Goal: Transaction & Acquisition: Purchase product/service

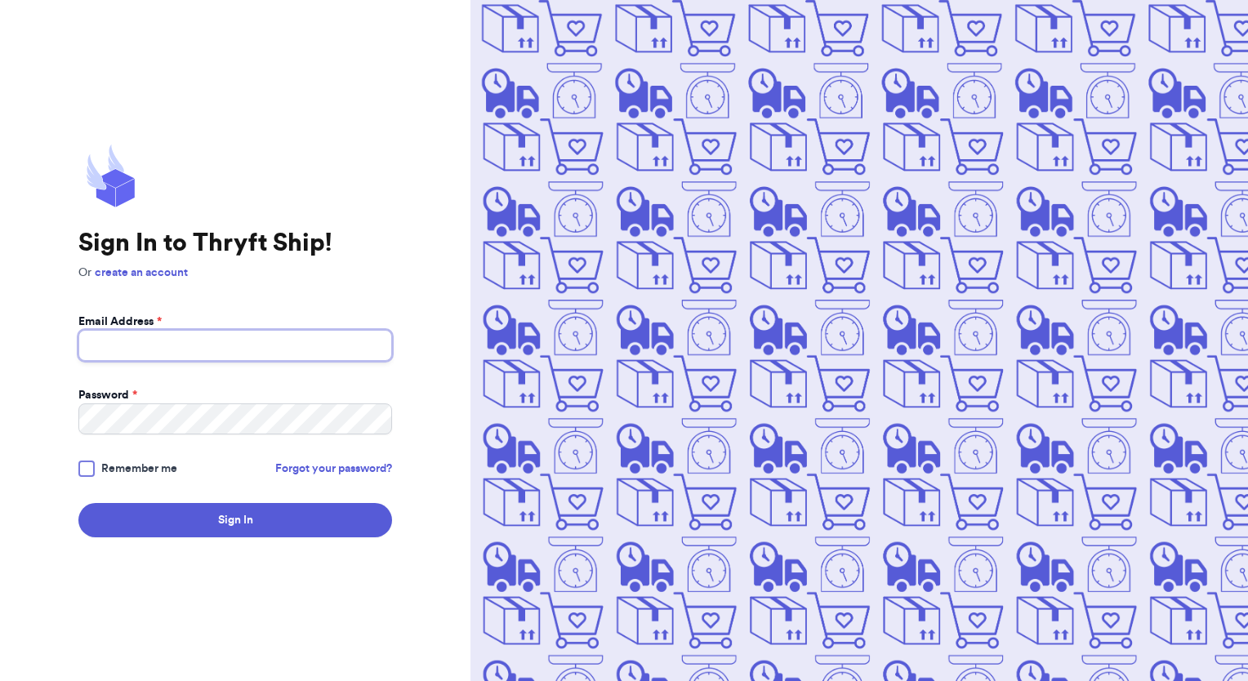
click at [182, 336] on input "Email Address *" at bounding box center [235, 345] width 314 height 31
type input "[EMAIL_ADDRESS][DOMAIN_NAME]"
click at [347, 232] on h1 "Sign In to Thryft Ship!" at bounding box center [235, 243] width 314 height 29
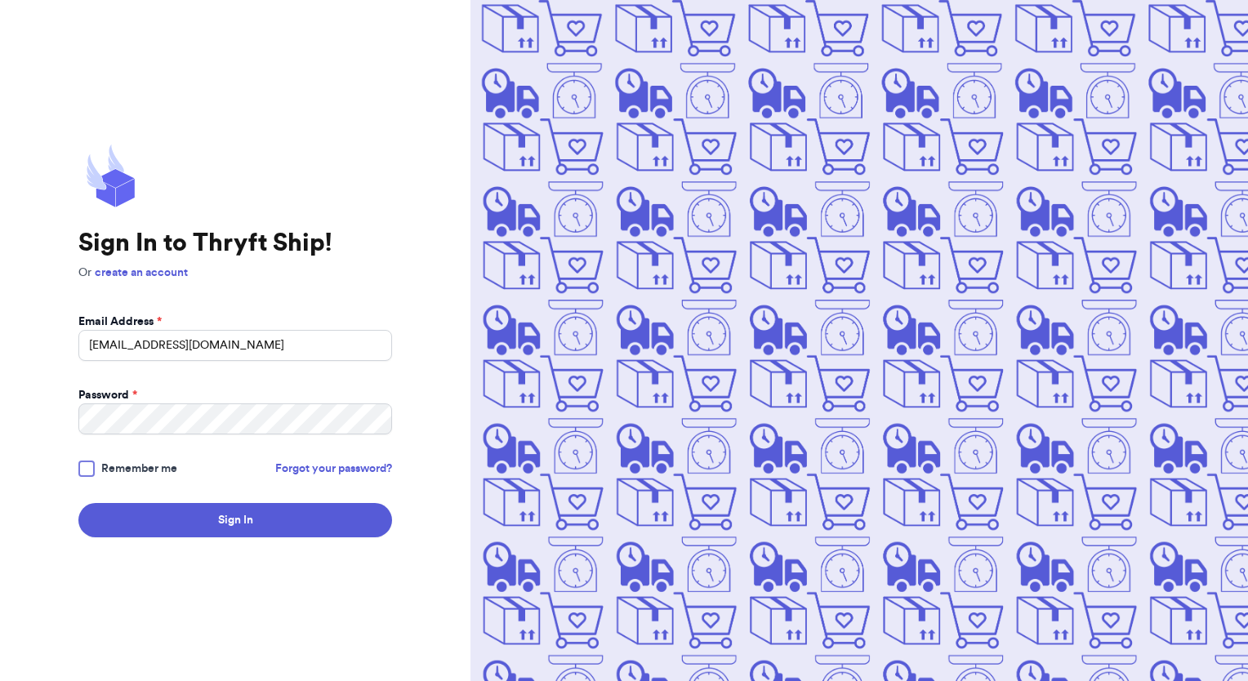
click at [342, 234] on h1 "Sign In to Thryft Ship!" at bounding box center [235, 243] width 314 height 29
click at [341, 228] on div "Sign In to Thryft Ship! Or create an account Email Address * [EMAIL_ADDRESS][DO…" at bounding box center [235, 341] width 314 height 394
click at [78, 503] on button "Sign In" at bounding box center [235, 520] width 314 height 34
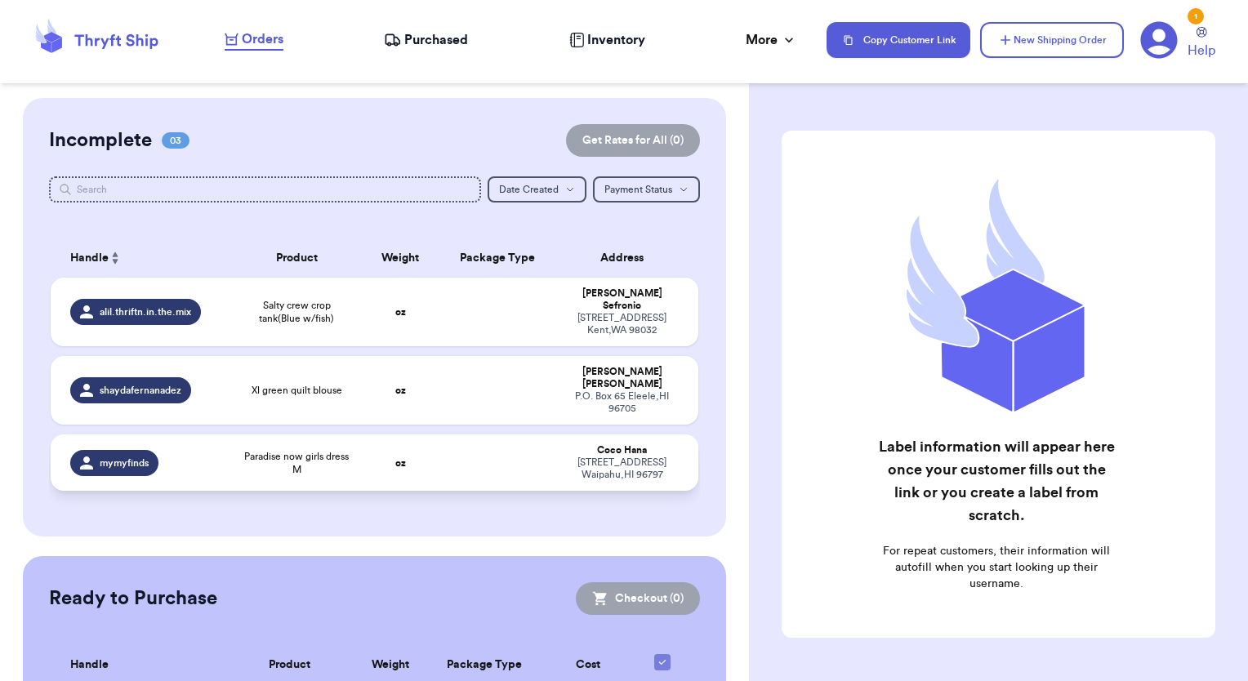
click at [464, 434] on td at bounding box center [497, 462] width 117 height 56
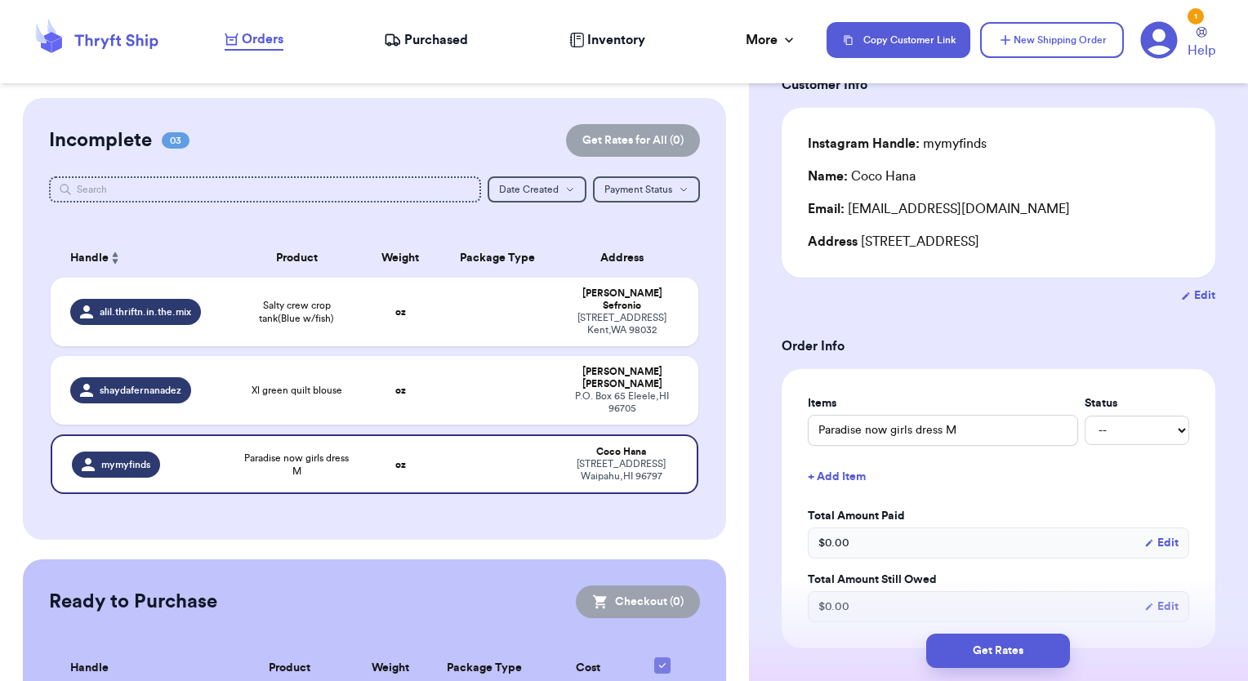
scroll to position [408, 0]
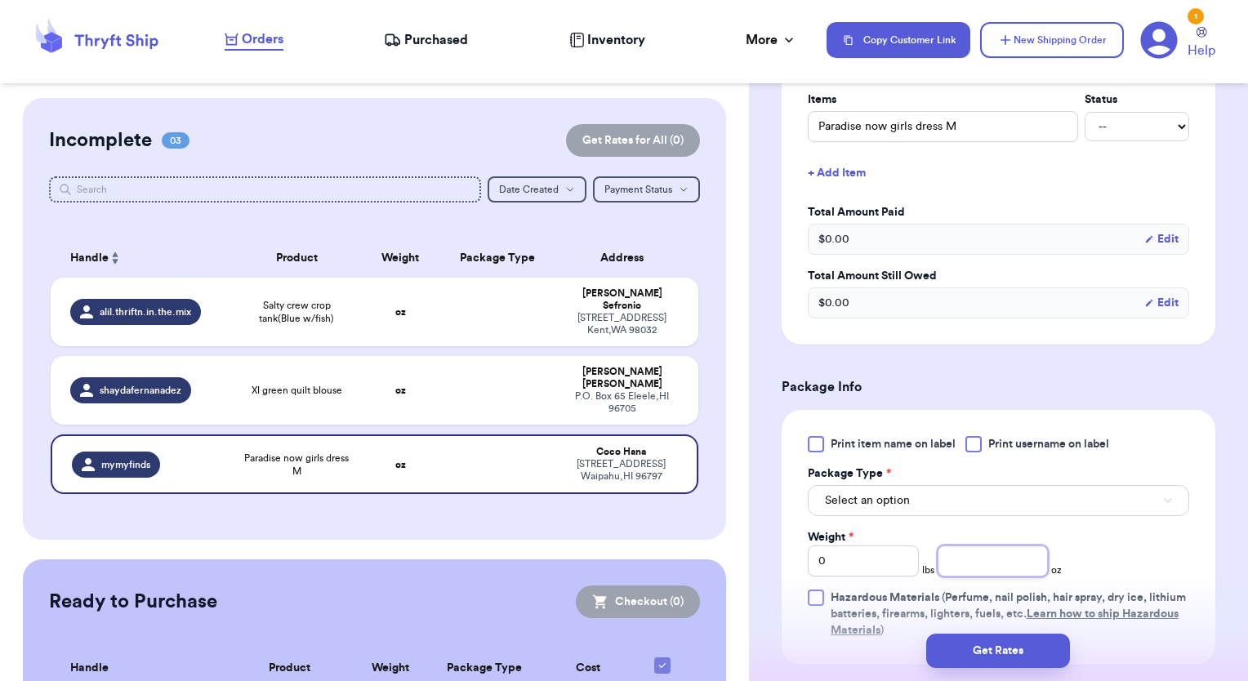
click at [971, 560] on input "number" at bounding box center [992, 560] width 111 height 31
type input "7"
click at [874, 494] on span "Select an option" at bounding box center [867, 500] width 85 height 16
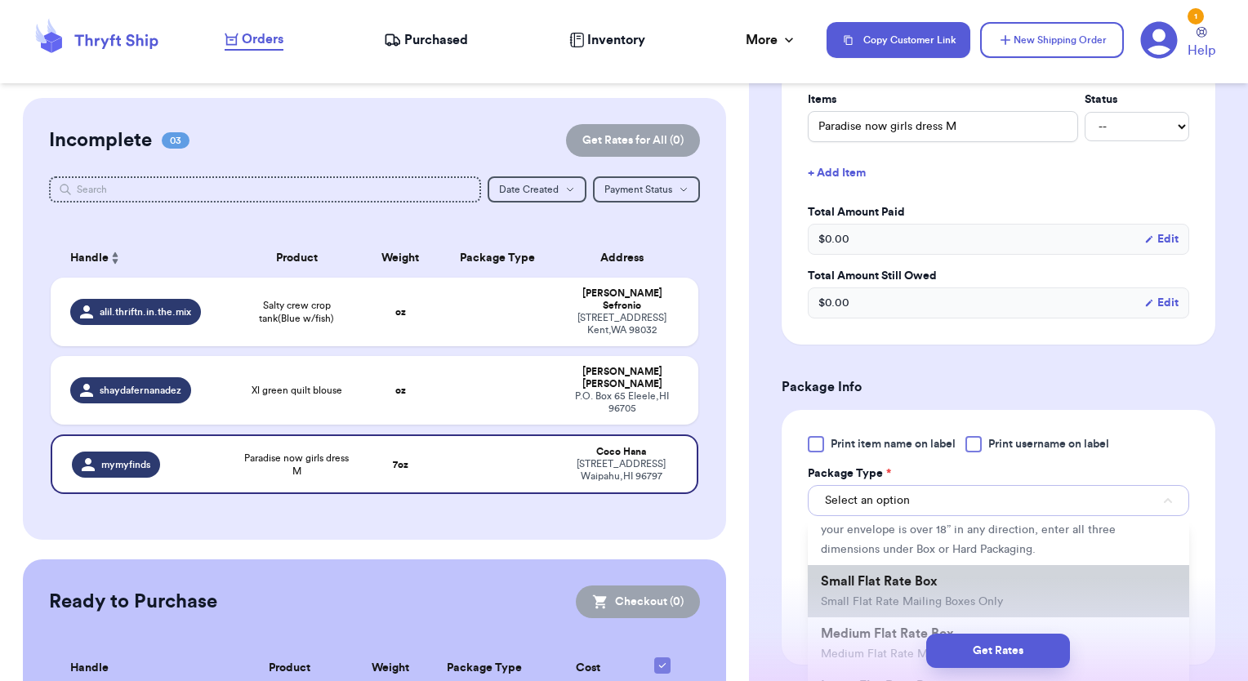
scroll to position [163, 0]
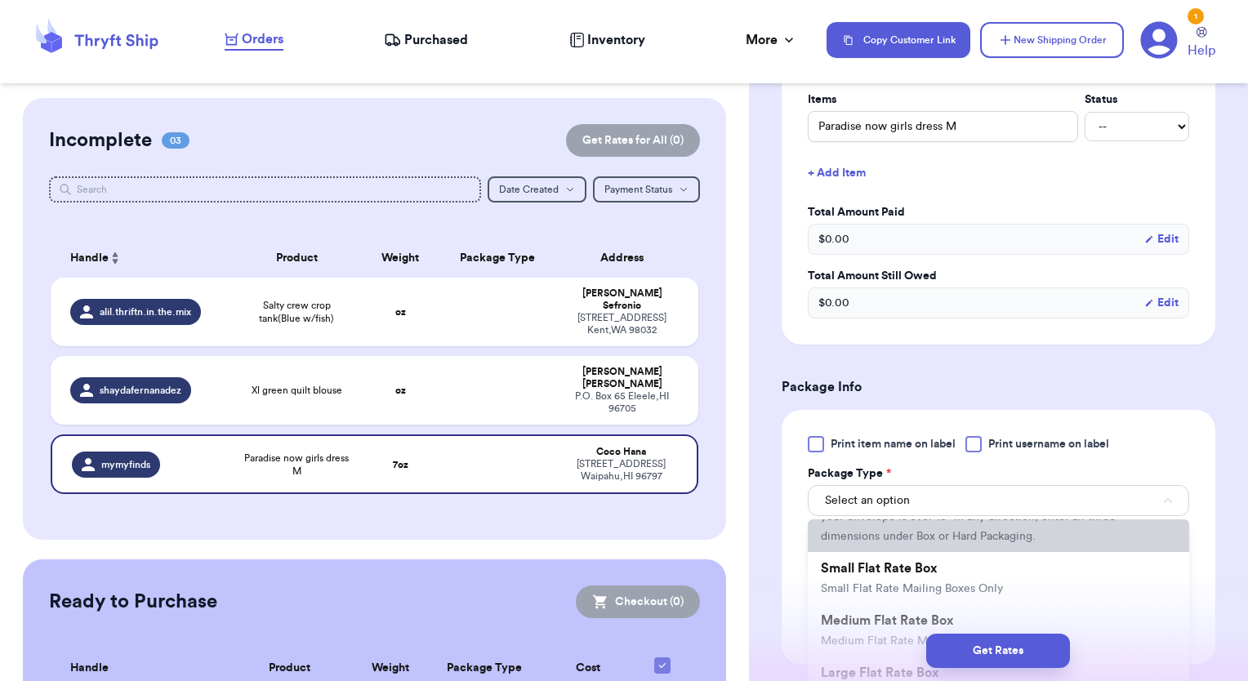
click at [911, 542] on span "This is only for mailers and envelopes less than 3 inches thick. If your envelo…" at bounding box center [987, 517] width 333 height 51
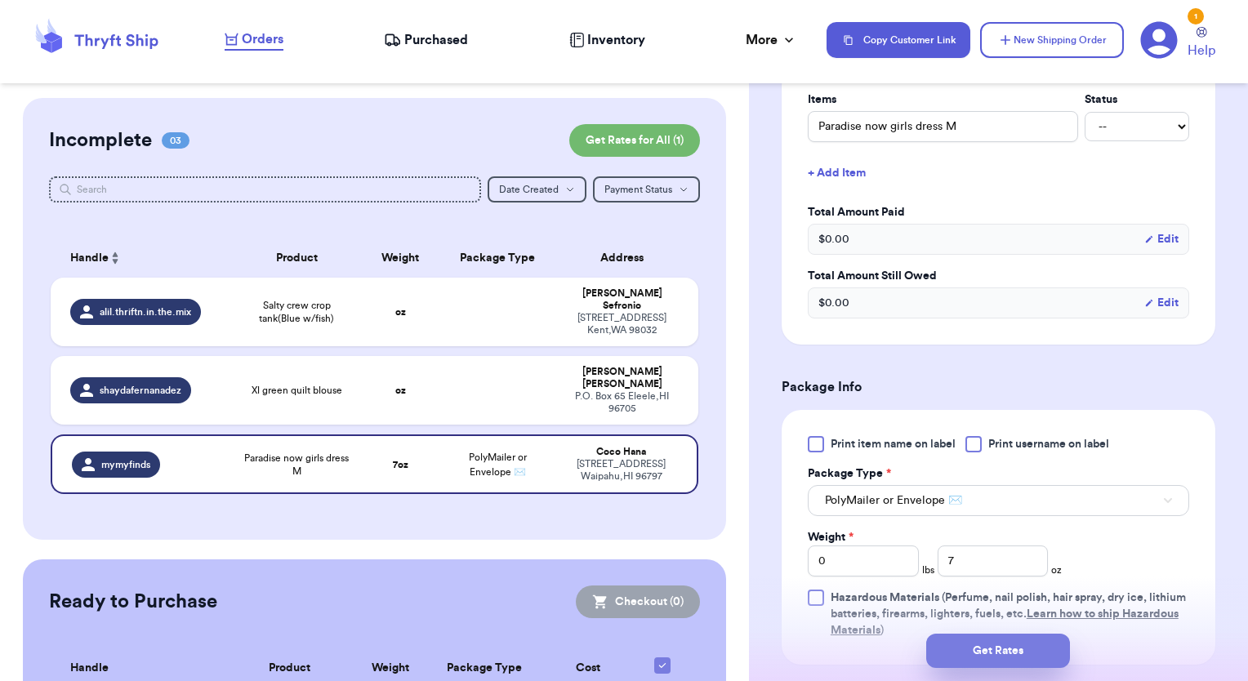
click at [1039, 655] on button "Get Rates" at bounding box center [998, 651] width 144 height 34
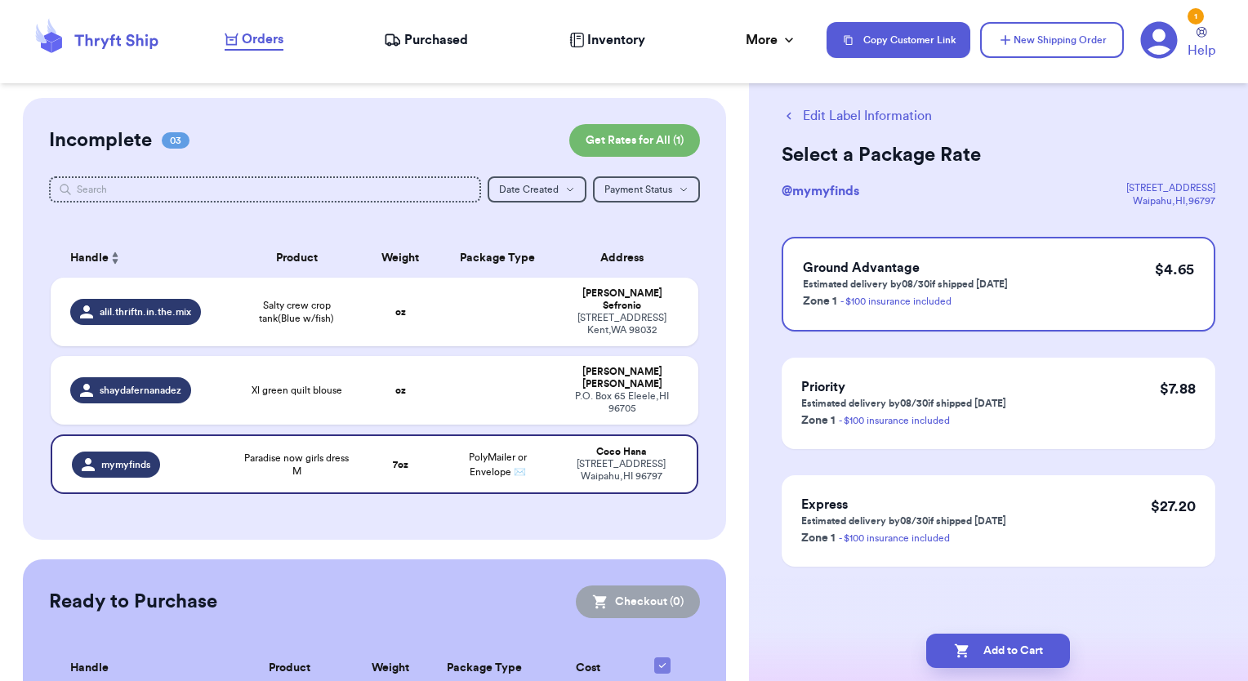
scroll to position [0, 0]
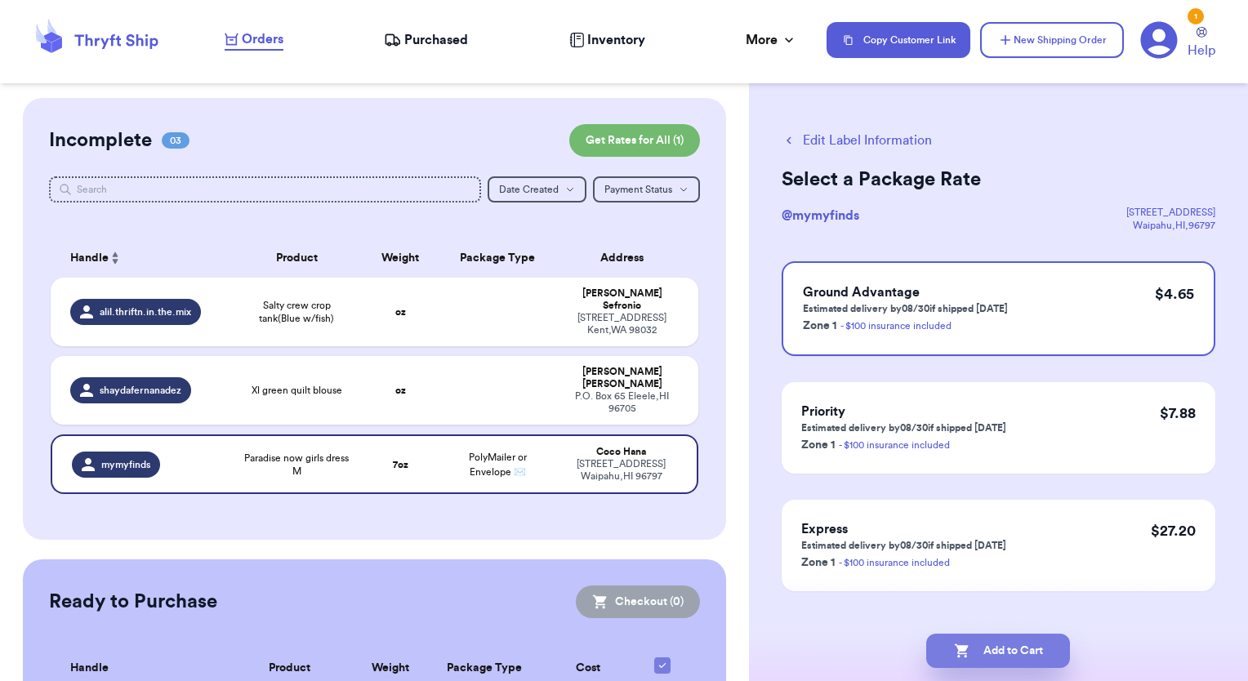
click at [1013, 665] on button "Add to Cart" at bounding box center [998, 651] width 144 height 34
checkbox input "true"
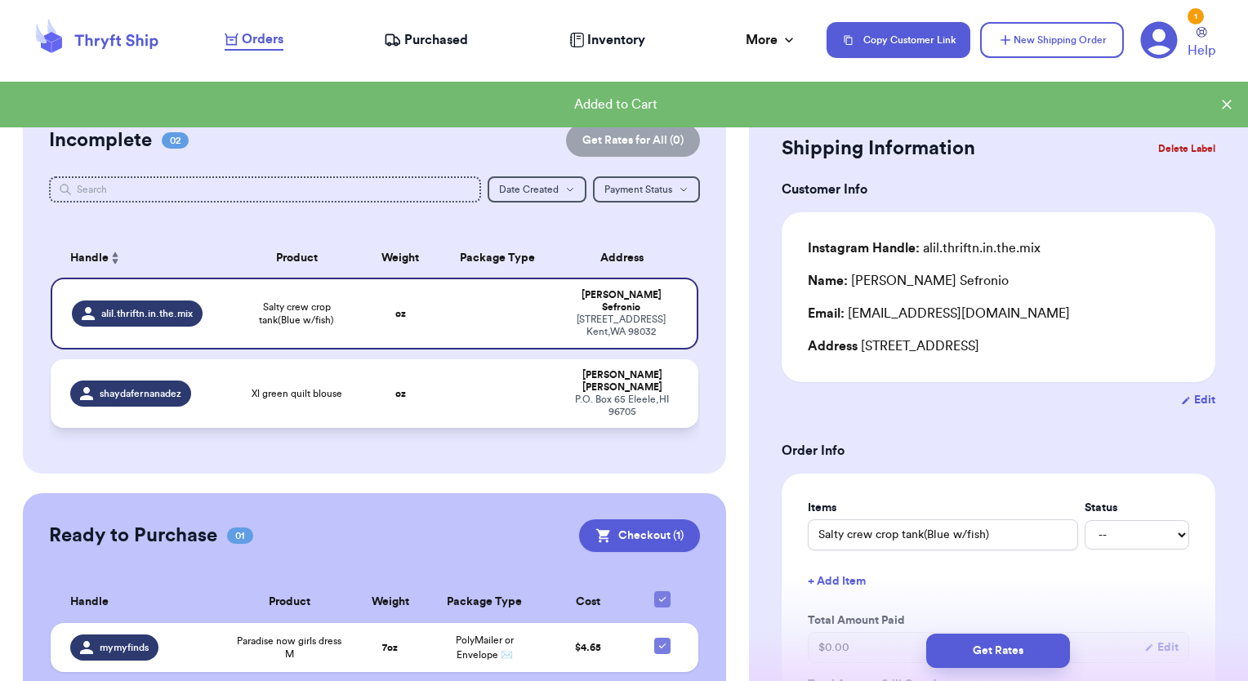
click at [144, 387] on span "shaydafernanadez" at bounding box center [141, 393] width 82 height 13
type input "Xl green quilt blouse"
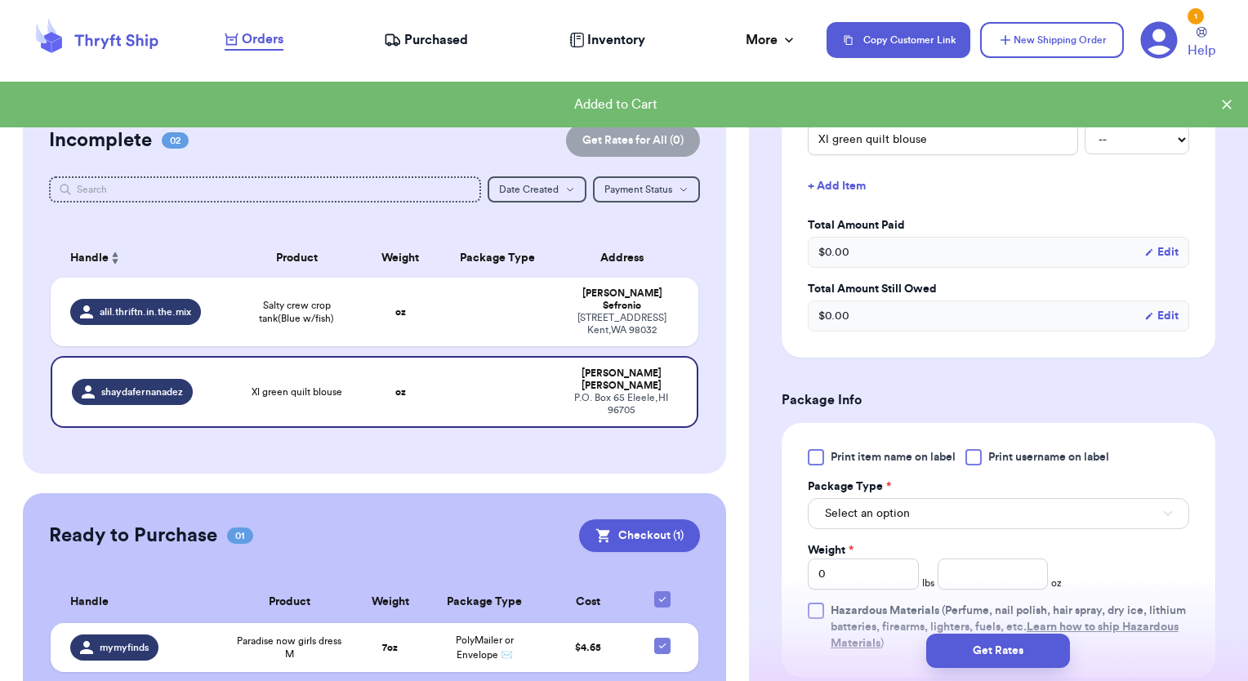
scroll to position [408, 0]
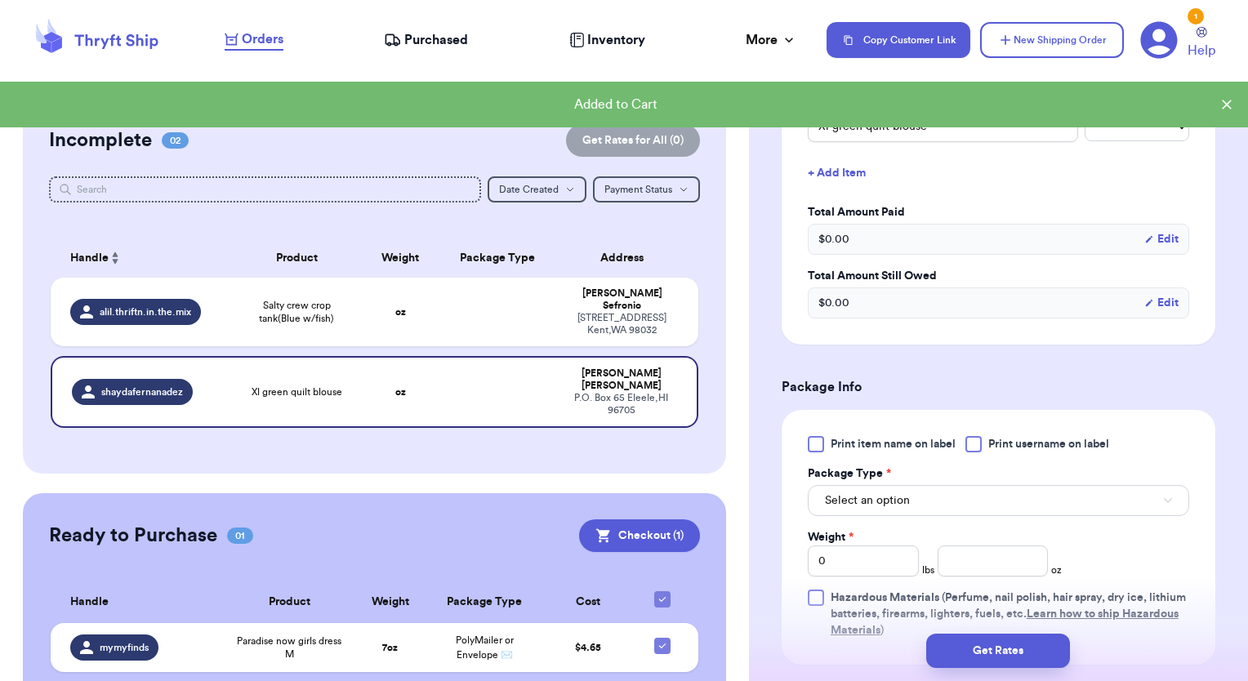
click at [970, 438] on div at bounding box center [973, 444] width 16 height 16
click at [0, 0] on input "Print username on label" at bounding box center [0, 0] width 0 height 0
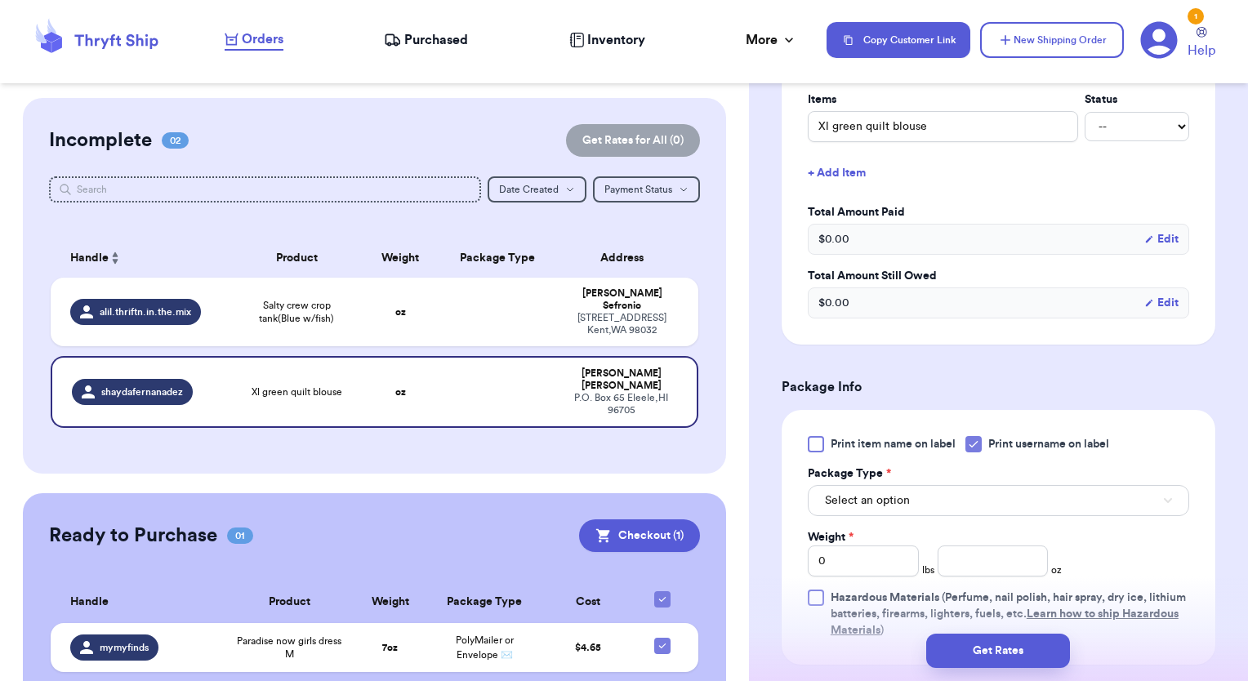
scroll to position [572, 0]
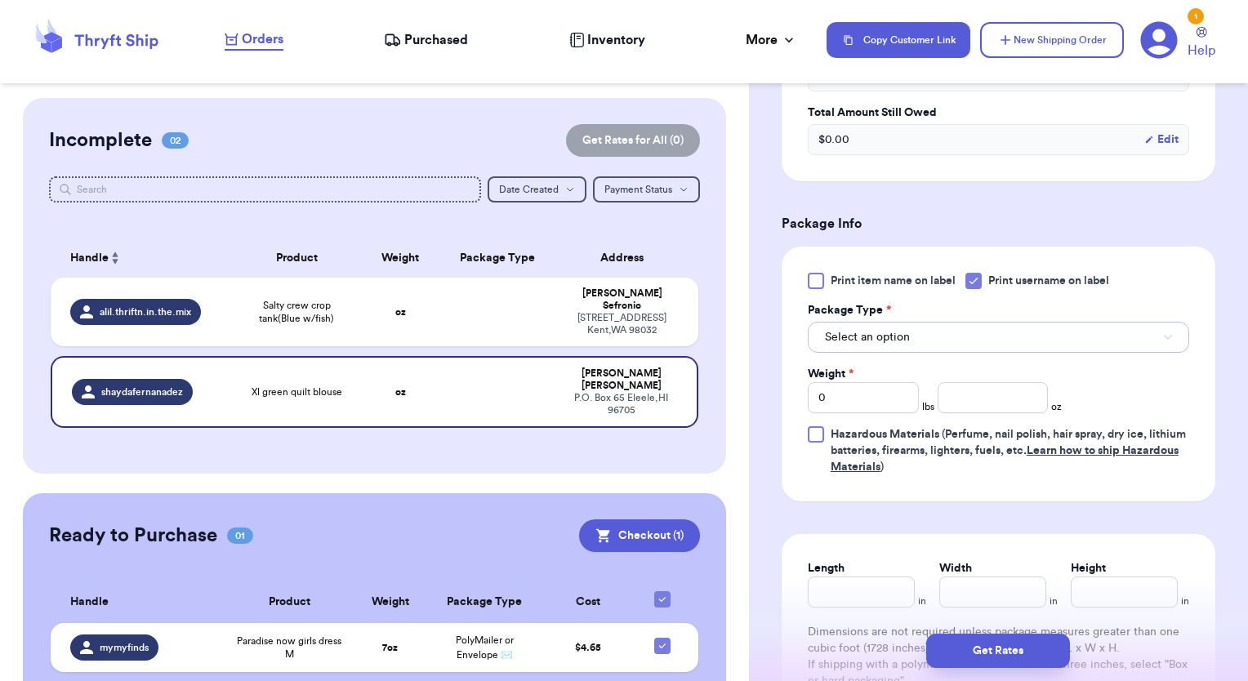
click at [880, 336] on span "Select an option" at bounding box center [867, 337] width 85 height 16
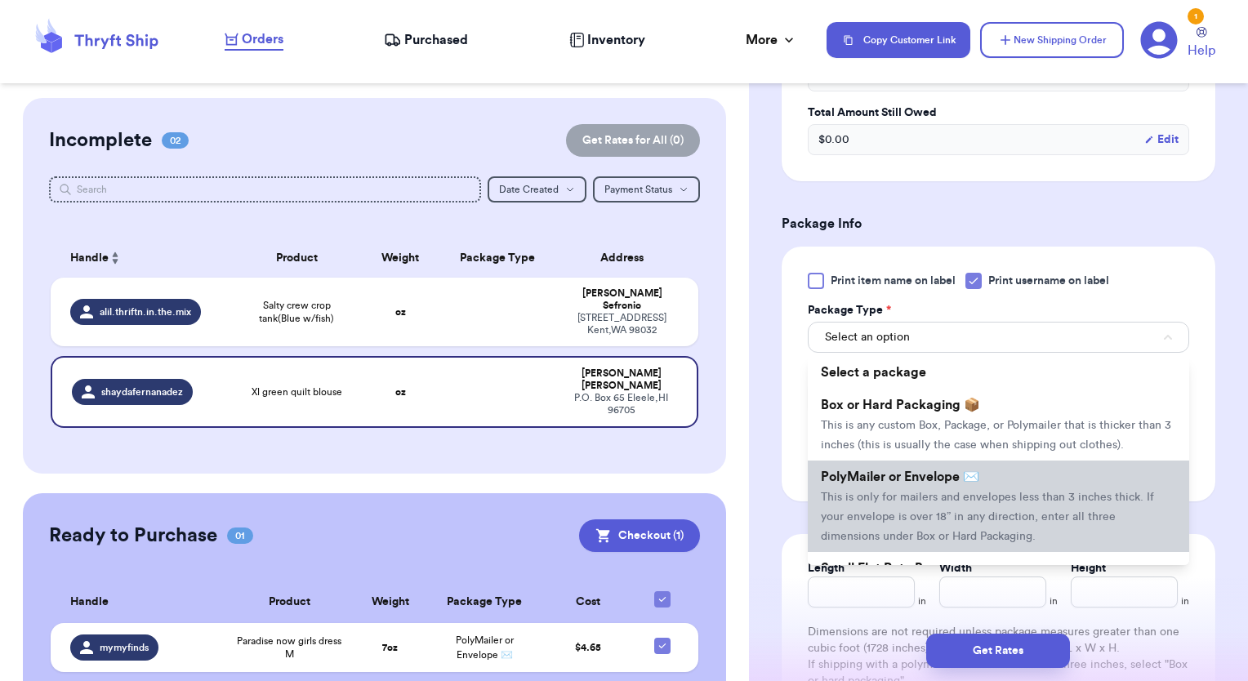
click at [888, 483] on span "PolyMailer or Envelope ✉️" at bounding box center [900, 476] width 158 height 13
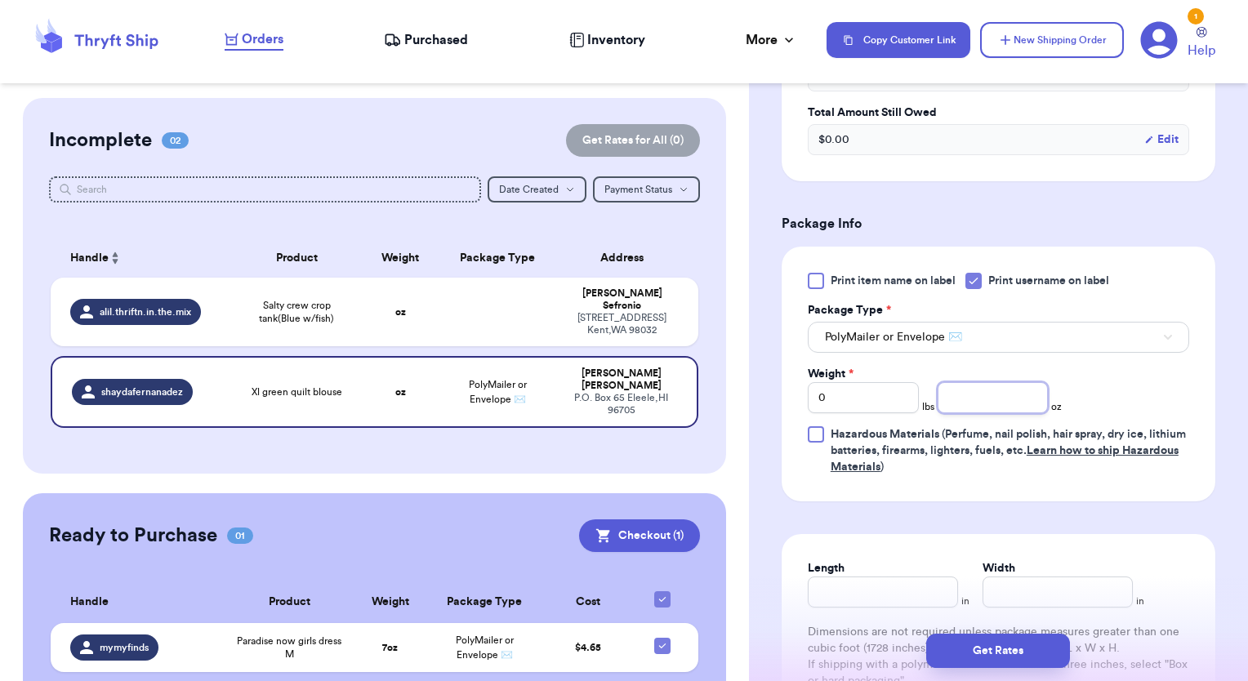
click at [986, 409] on input "number" at bounding box center [992, 397] width 111 height 31
type input "6"
click at [990, 655] on button "Get Rates" at bounding box center [998, 651] width 144 height 34
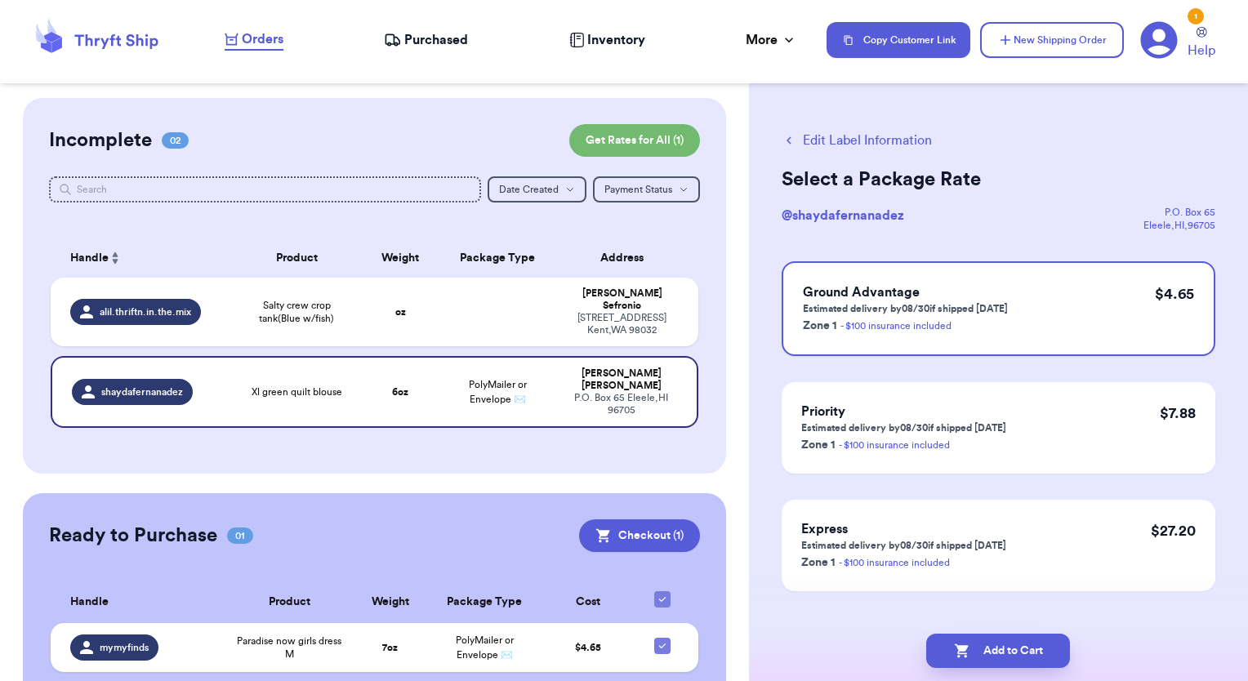
click at [1016, 633] on div "Add to Cart" at bounding box center [998, 651] width 499 height 60
drag, startPoint x: 1021, startPoint y: 651, endPoint x: 984, endPoint y: 656, distance: 37.1
click at [985, 656] on button "Add to Cart" at bounding box center [998, 651] width 144 height 34
checkbox input "true"
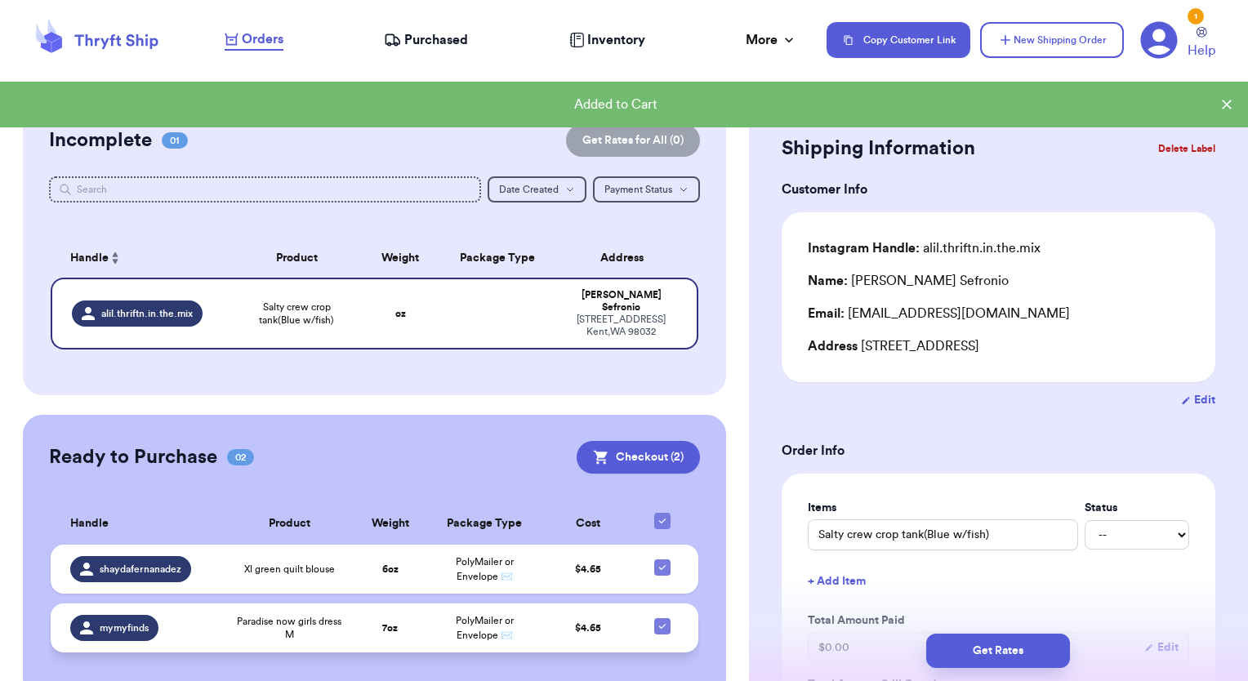
click at [123, 621] on div "mymyfinds" at bounding box center [114, 628] width 88 height 26
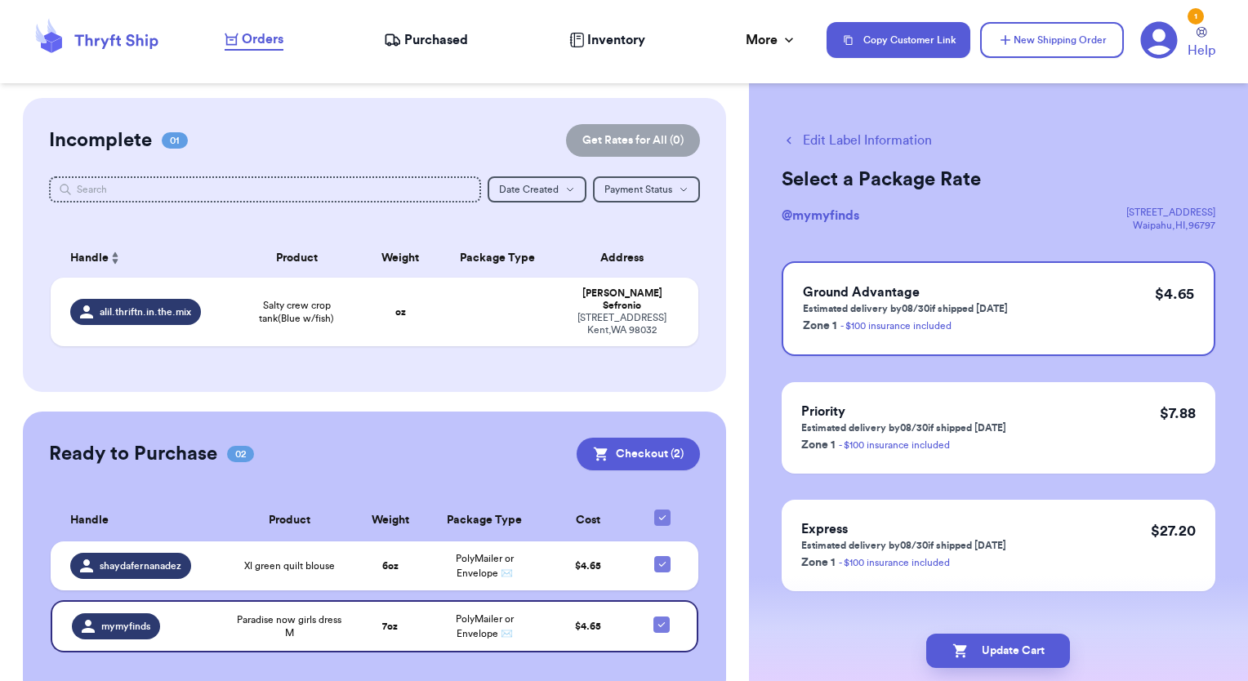
click at [844, 137] on button "Edit Label Information" at bounding box center [856, 141] width 150 height 20
checkbox input "false"
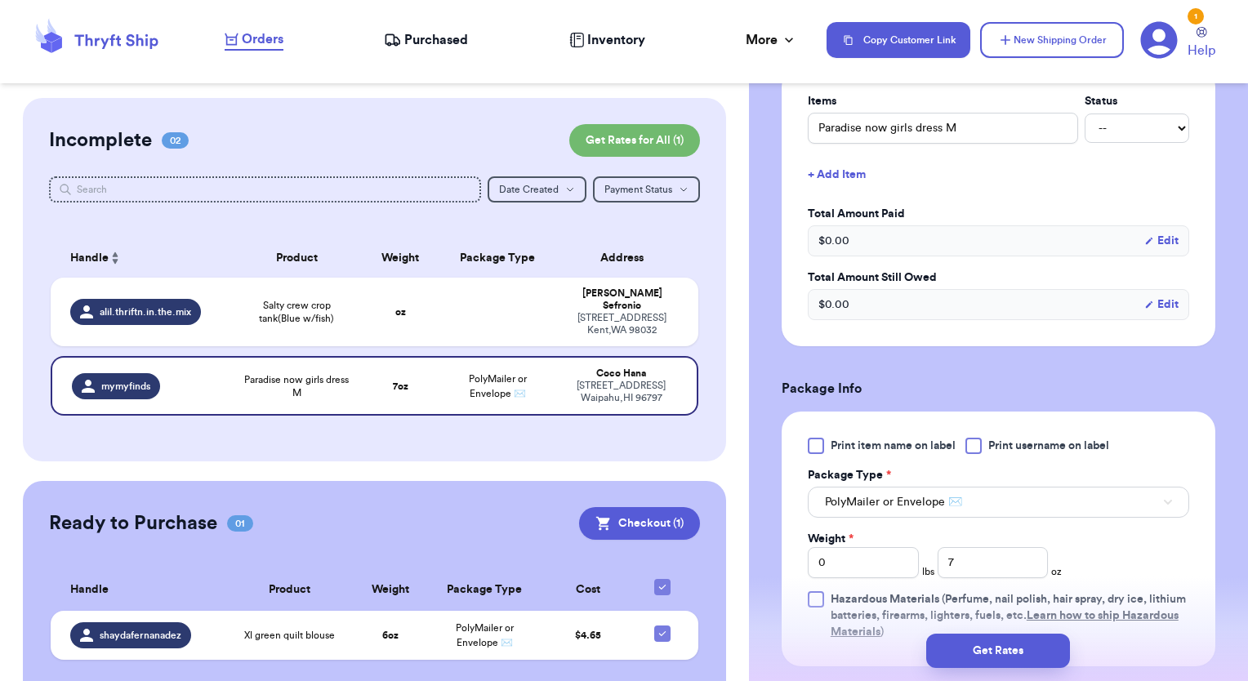
scroll to position [408, 0]
click at [1006, 449] on span "Print username on label" at bounding box center [1048, 444] width 121 height 16
click at [0, 0] on input "Print username on label" at bounding box center [0, 0] width 0 height 0
click at [999, 661] on button "Get Rates" at bounding box center [998, 651] width 144 height 34
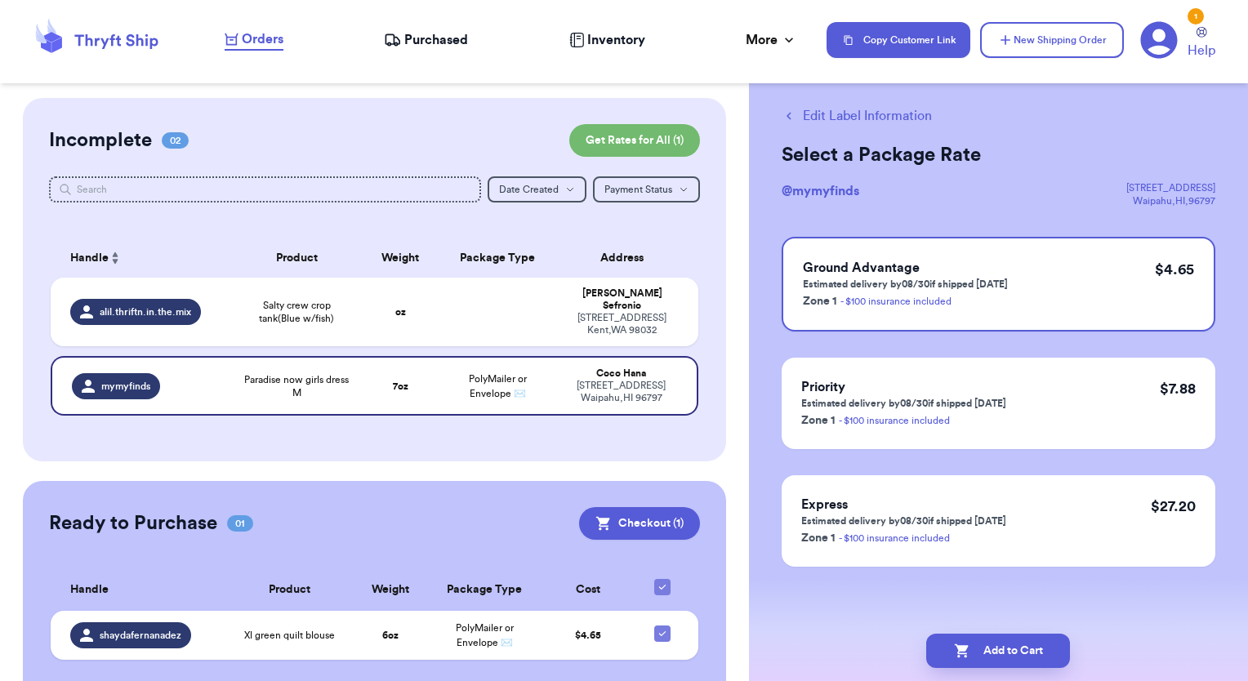
scroll to position [0, 0]
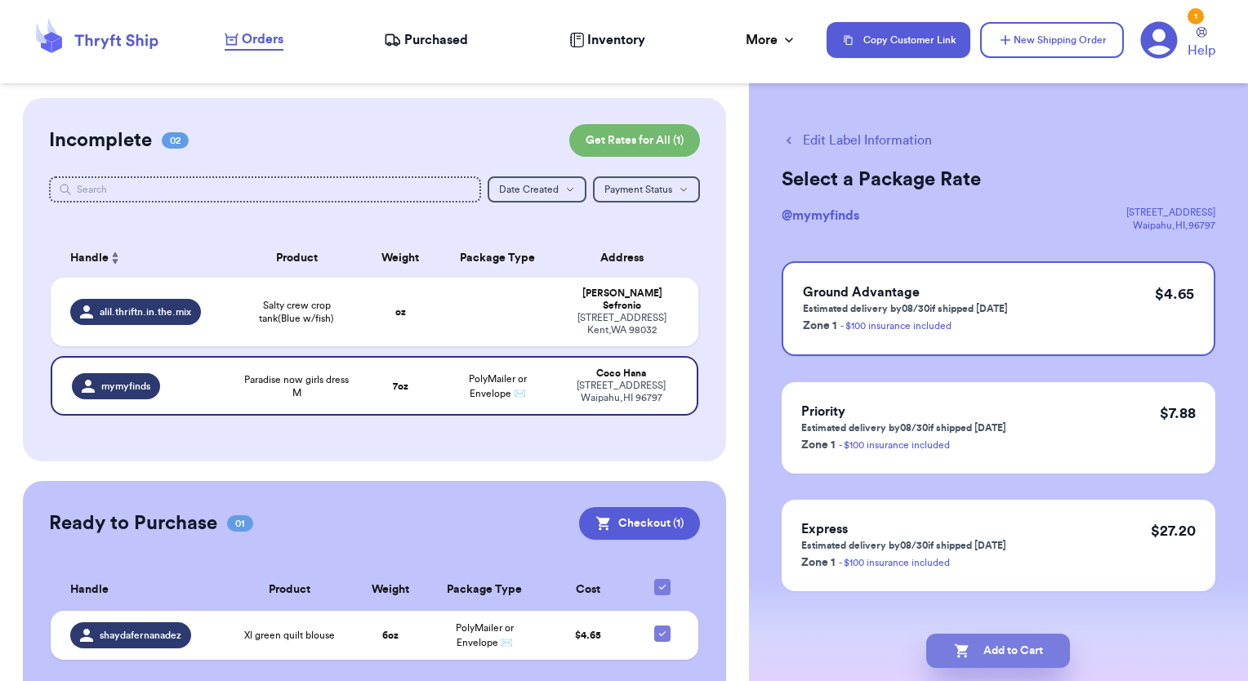
click at [997, 635] on button "Add to Cart" at bounding box center [998, 651] width 144 height 34
checkbox input "true"
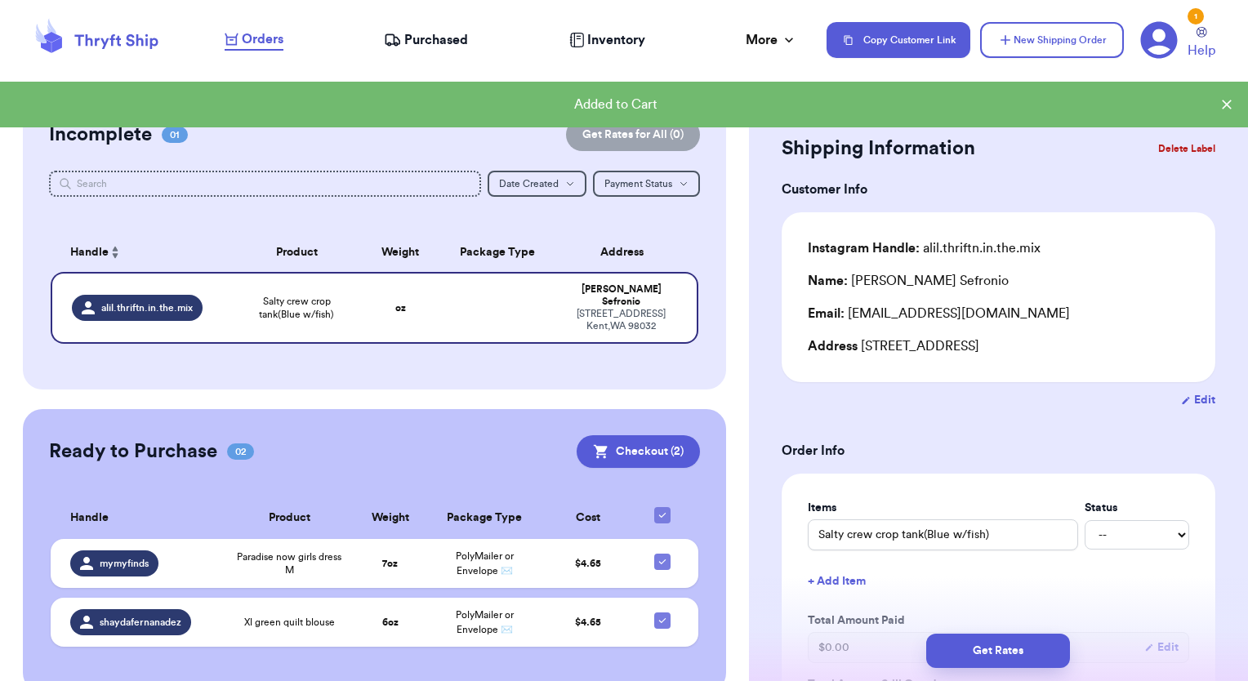
scroll to position [23, 0]
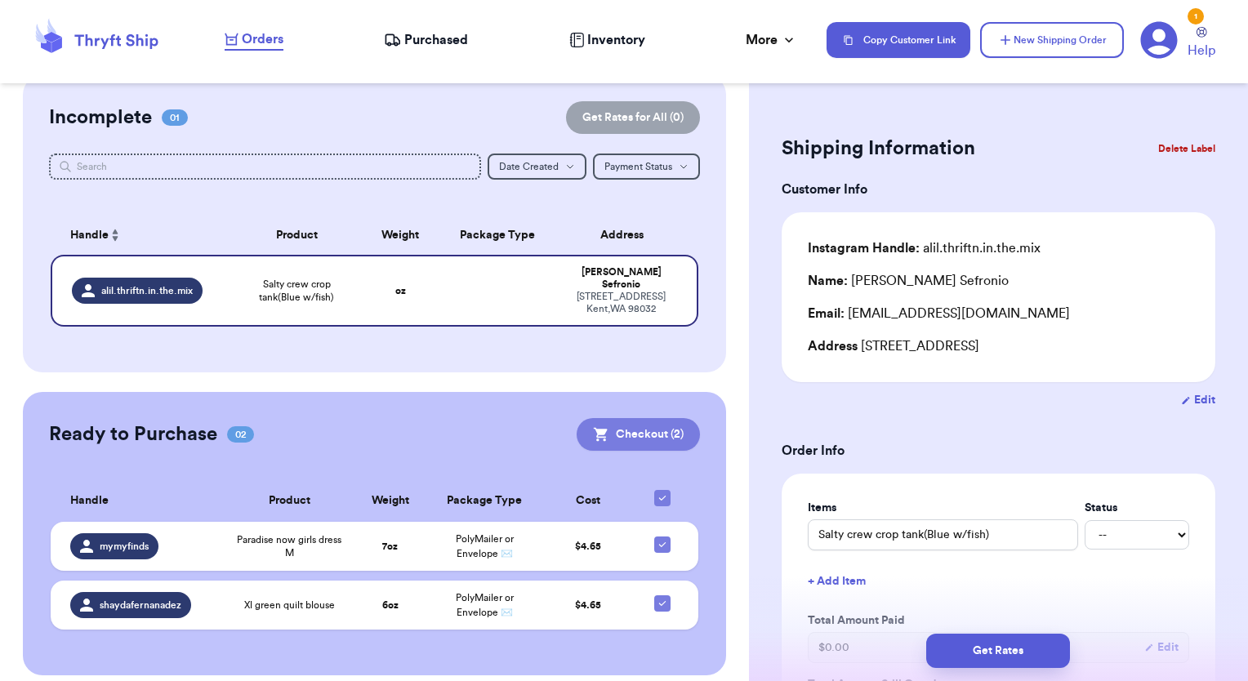
click at [643, 418] on button "Checkout ( 2 )" at bounding box center [637, 434] width 123 height 33
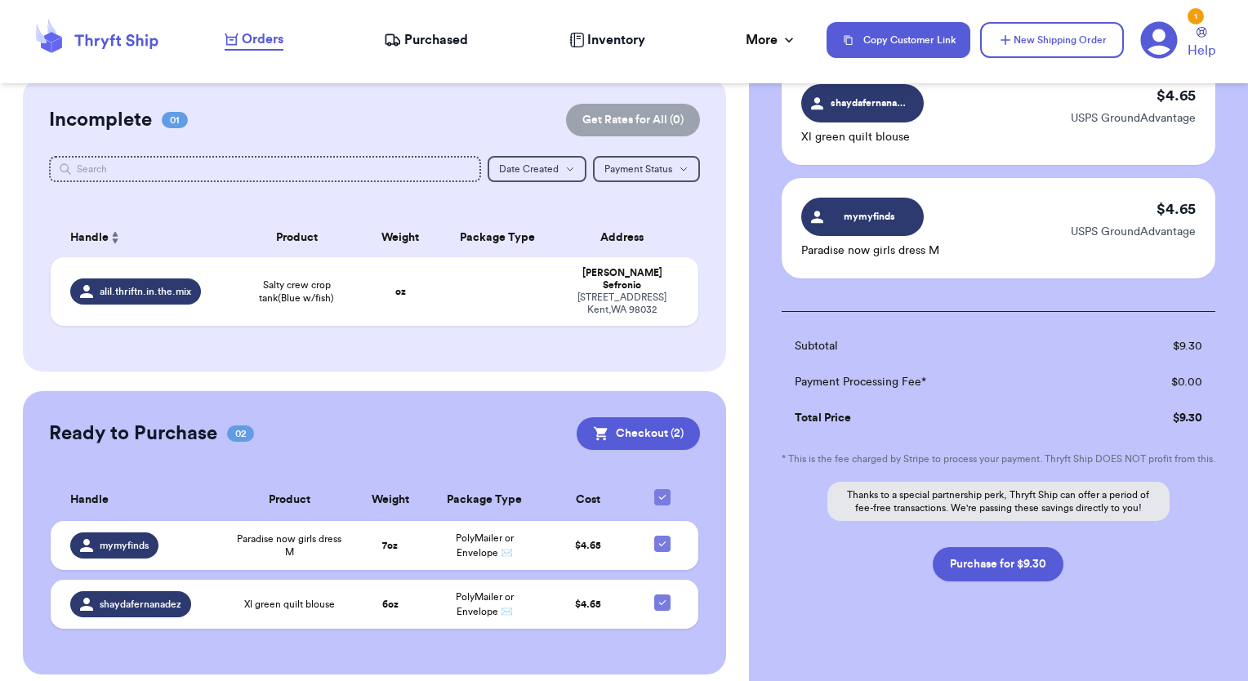
scroll to position [167, 0]
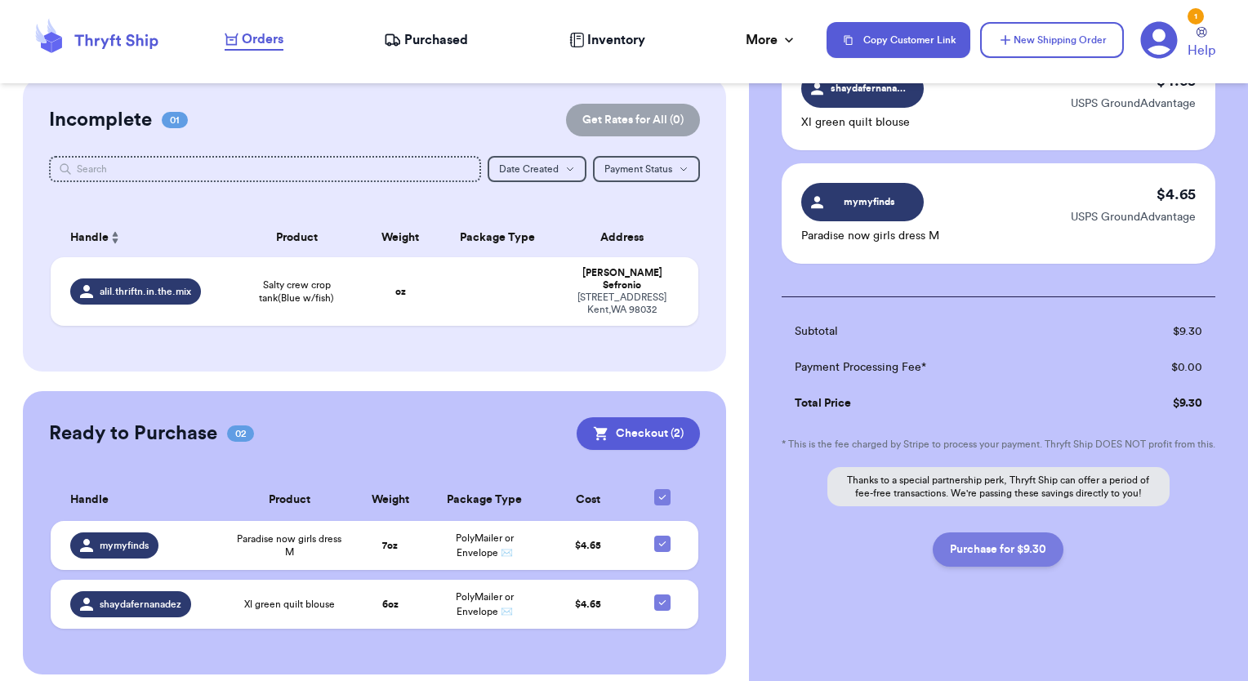
click at [1004, 550] on button "Purchase for $9.30" at bounding box center [997, 549] width 131 height 34
checkbox input "false"
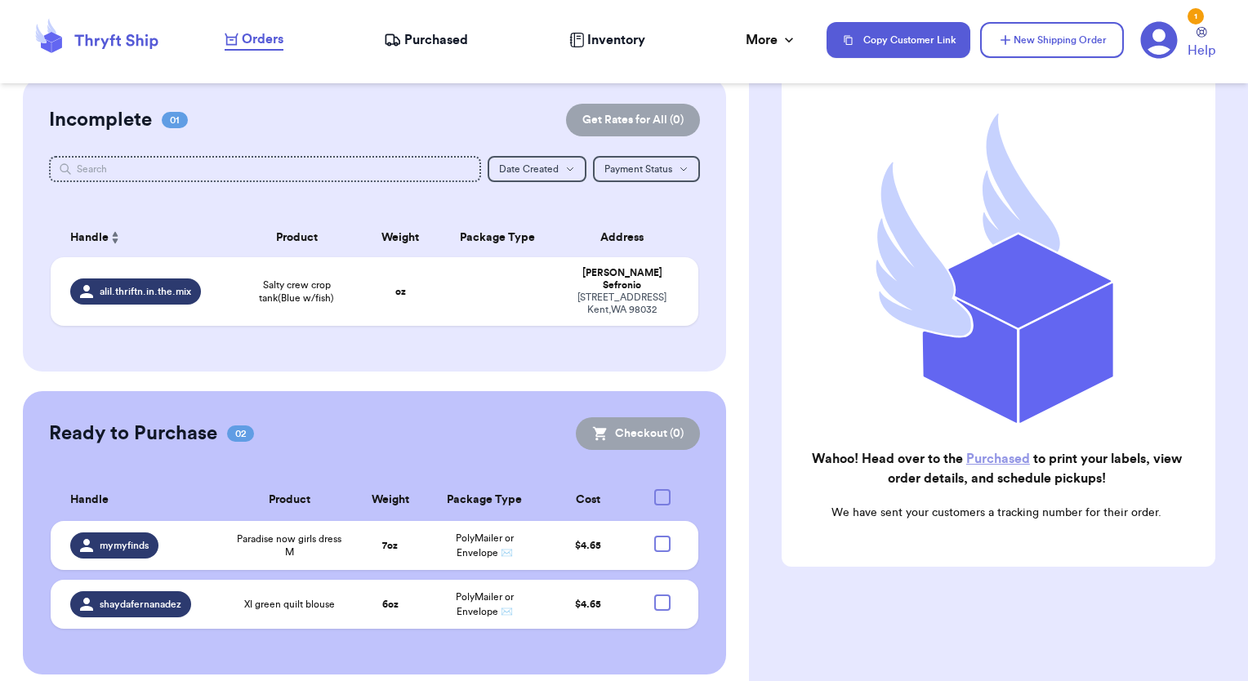
scroll to position [128, 0]
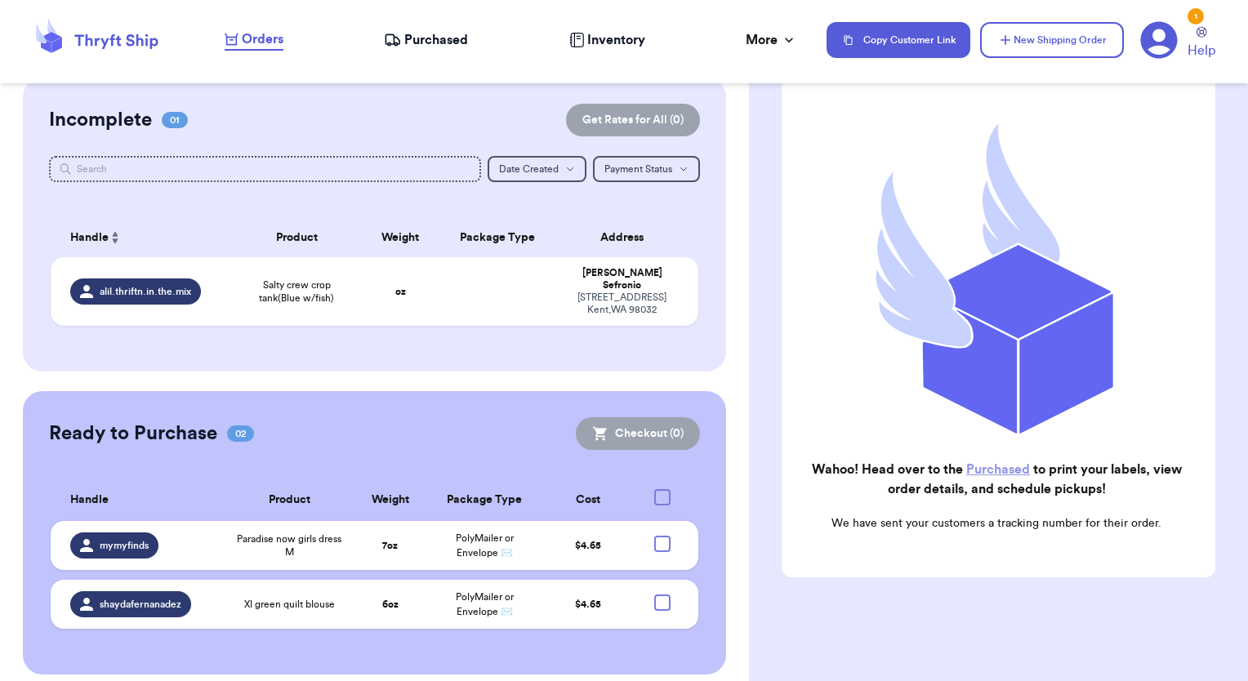
checkbox input "true"
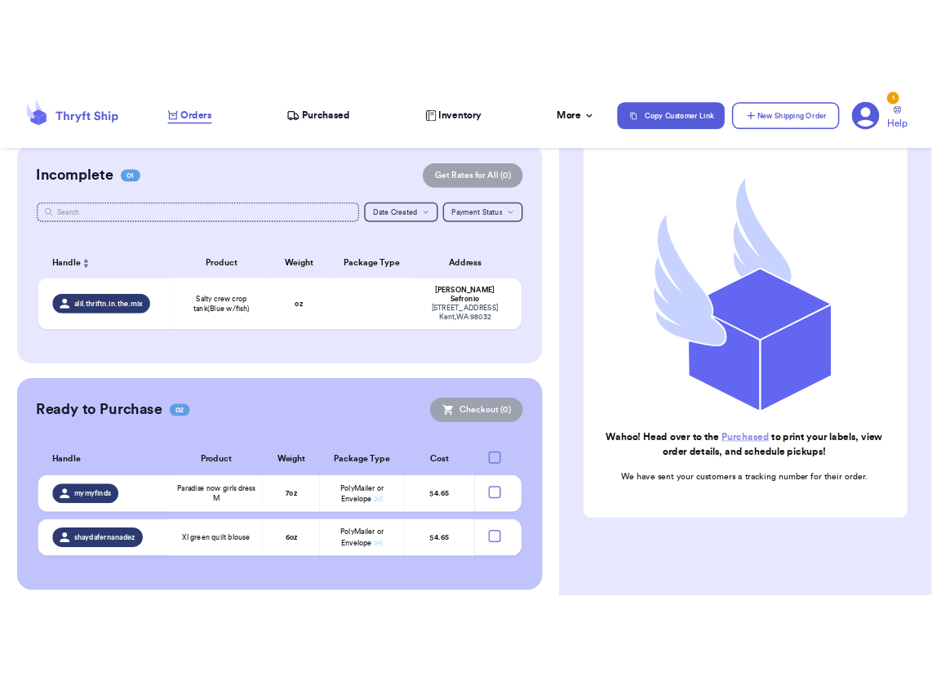
scroll to position [0, 0]
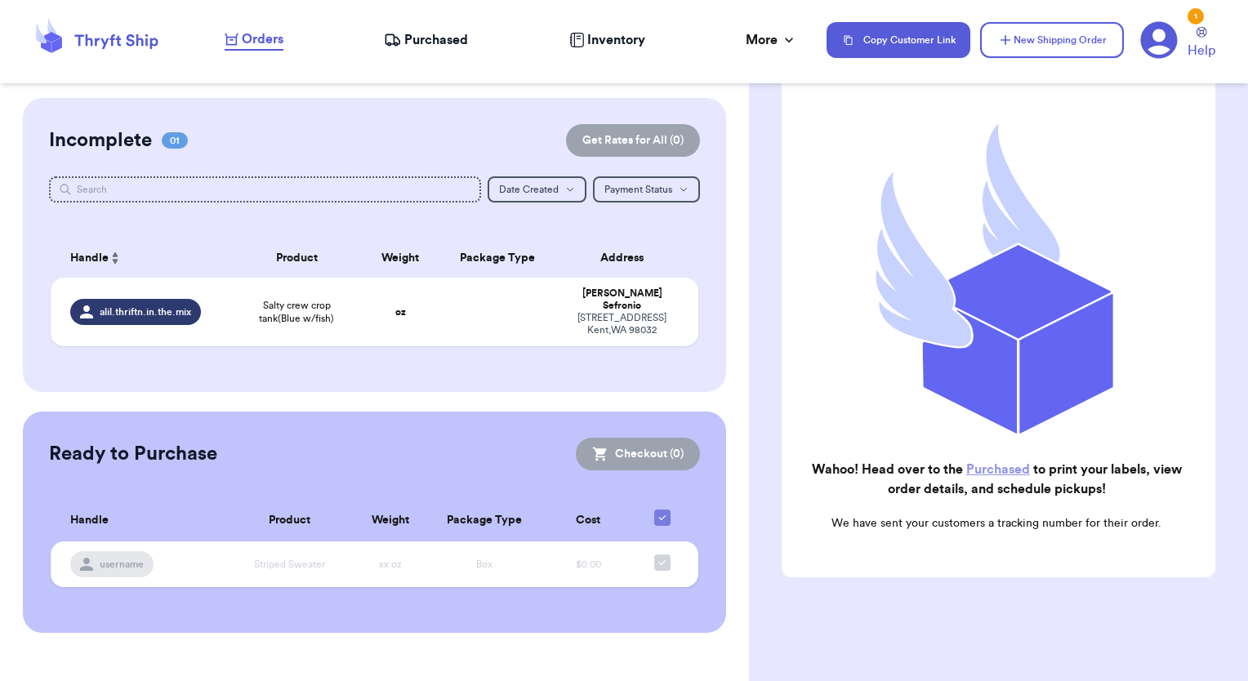
click at [990, 463] on link "Purchased" at bounding box center [998, 469] width 64 height 13
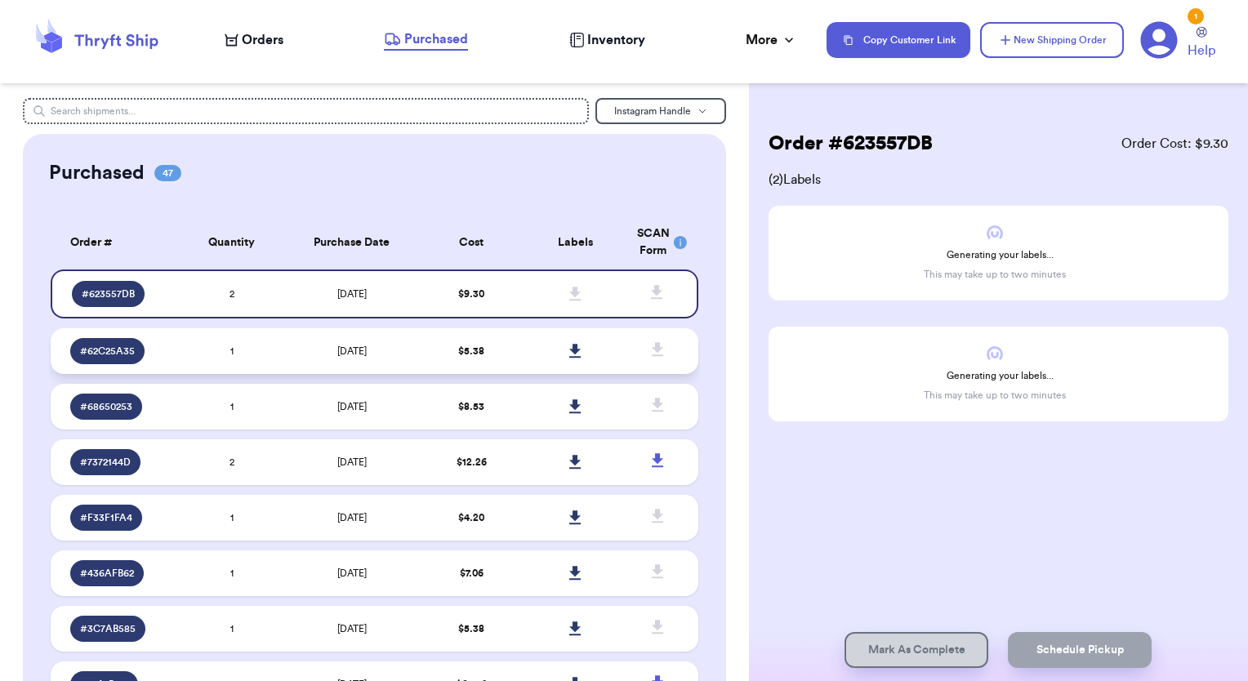
click at [569, 350] on icon at bounding box center [574, 351] width 11 height 14
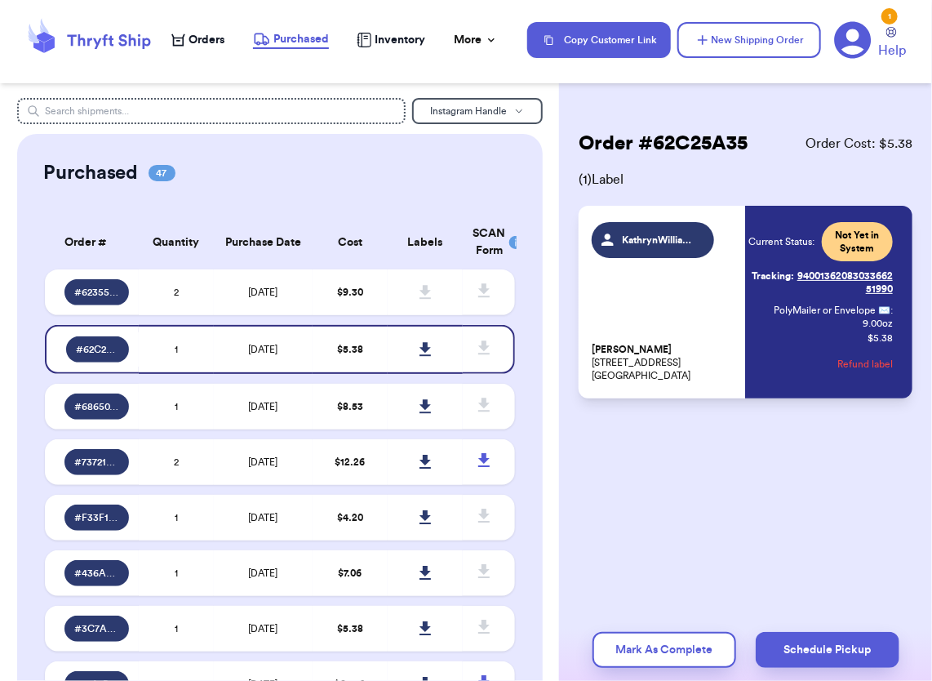
click at [678, 241] on span "KathrynWilliamson" at bounding box center [661, 240] width 78 height 13
click at [858, 247] on span "Not Yet in System" at bounding box center [857, 242] width 51 height 26
click at [420, 292] on icon at bounding box center [425, 292] width 11 height 14
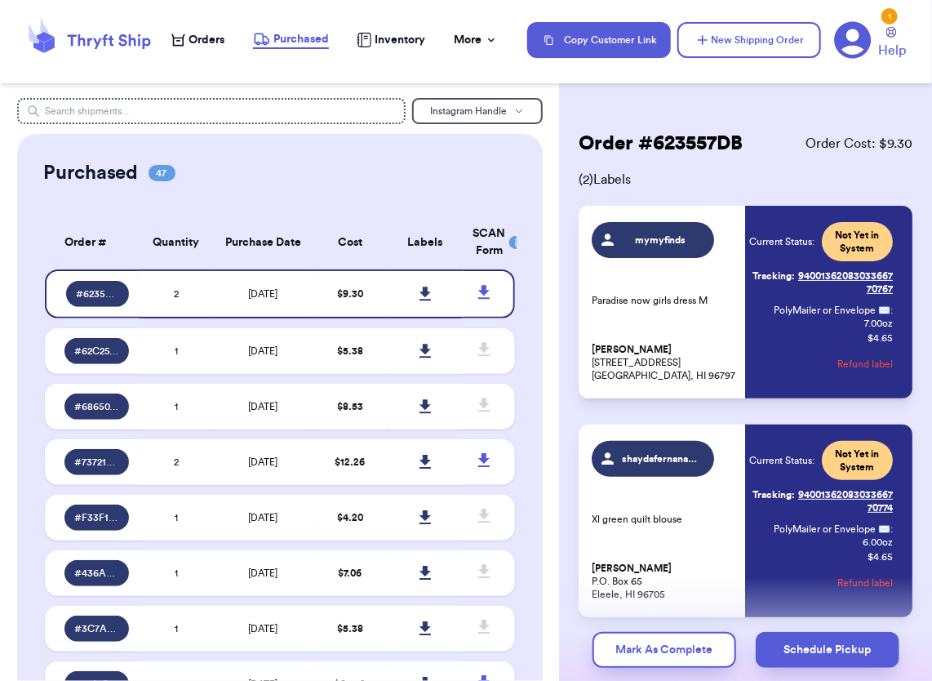
click at [377, 42] on span "Inventory" at bounding box center [400, 40] width 51 height 16
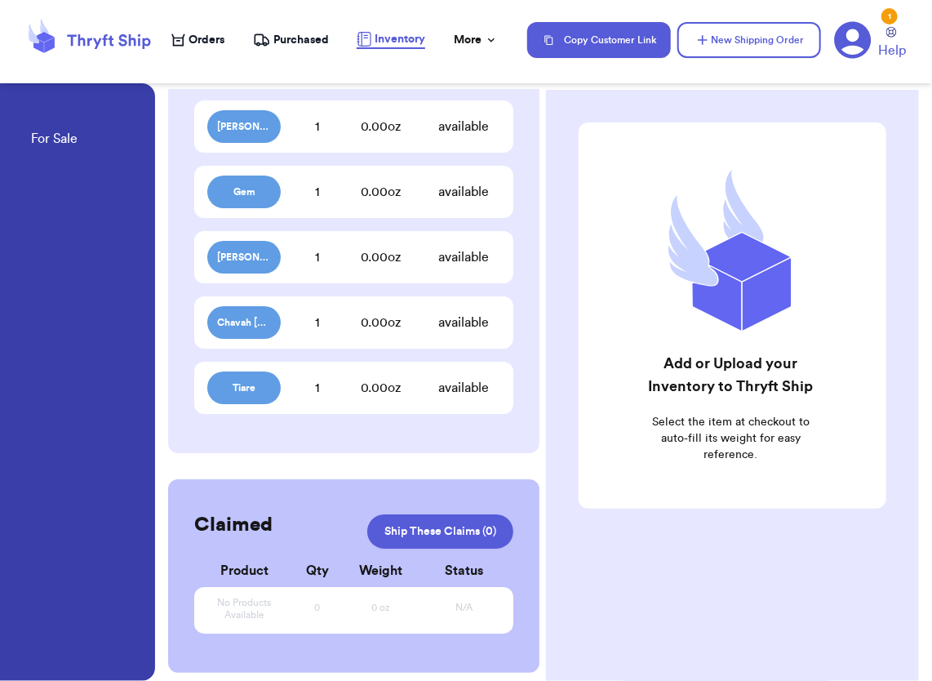
scroll to position [2060, 0]
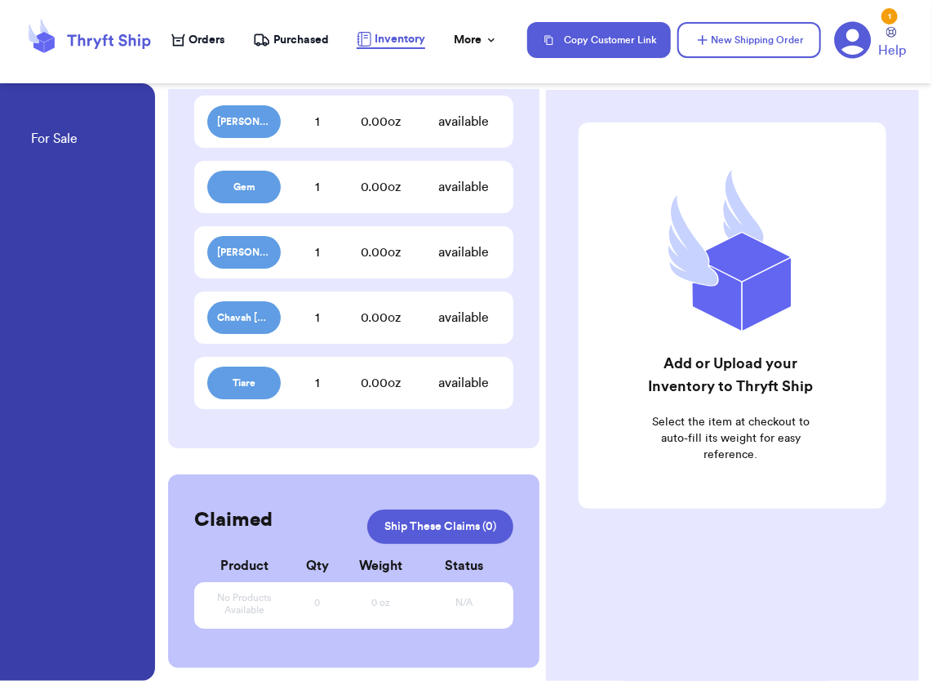
click at [453, 381] on div "available" at bounding box center [463, 383] width 73 height 20
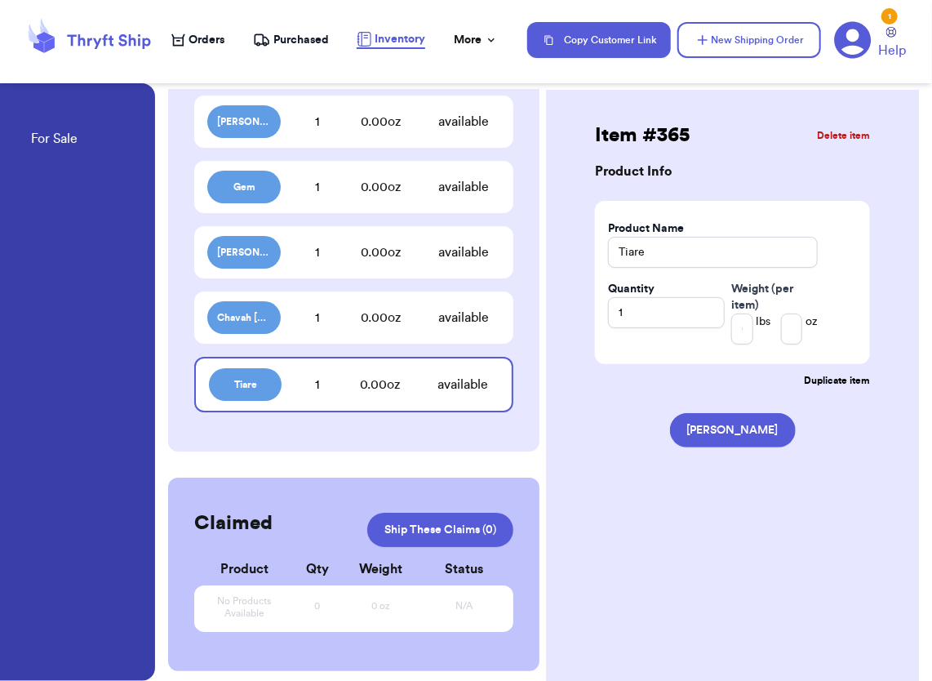
click at [839, 133] on button "Delete item" at bounding box center [843, 135] width 53 height 13
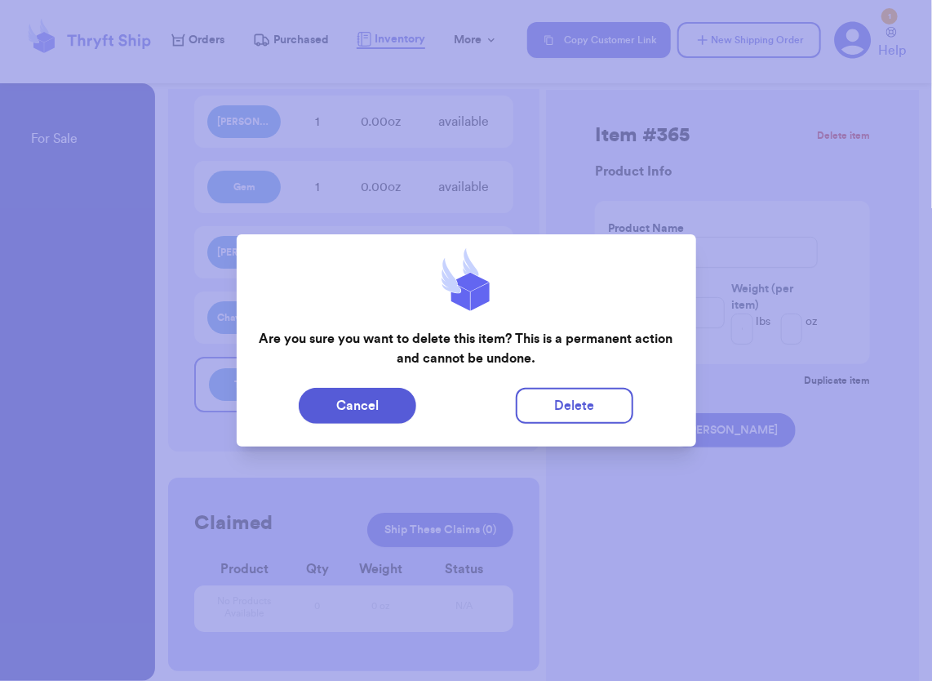
click at [556, 426] on div "Cancel Delete" at bounding box center [467, 405] width 460 height 49
click at [559, 418] on button "Delete" at bounding box center [575, 406] width 118 height 36
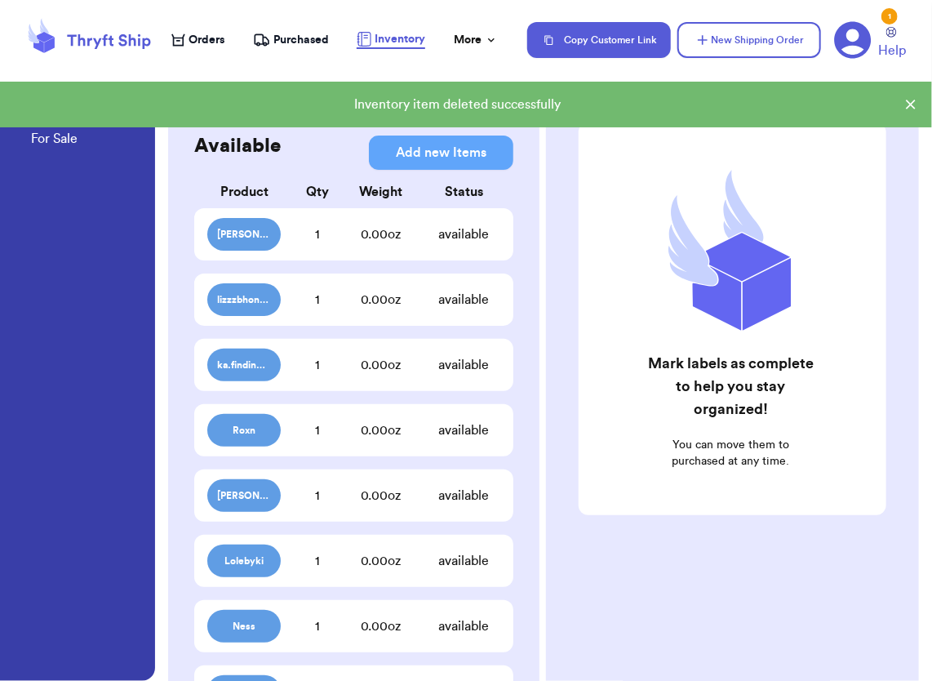
scroll to position [0, 0]
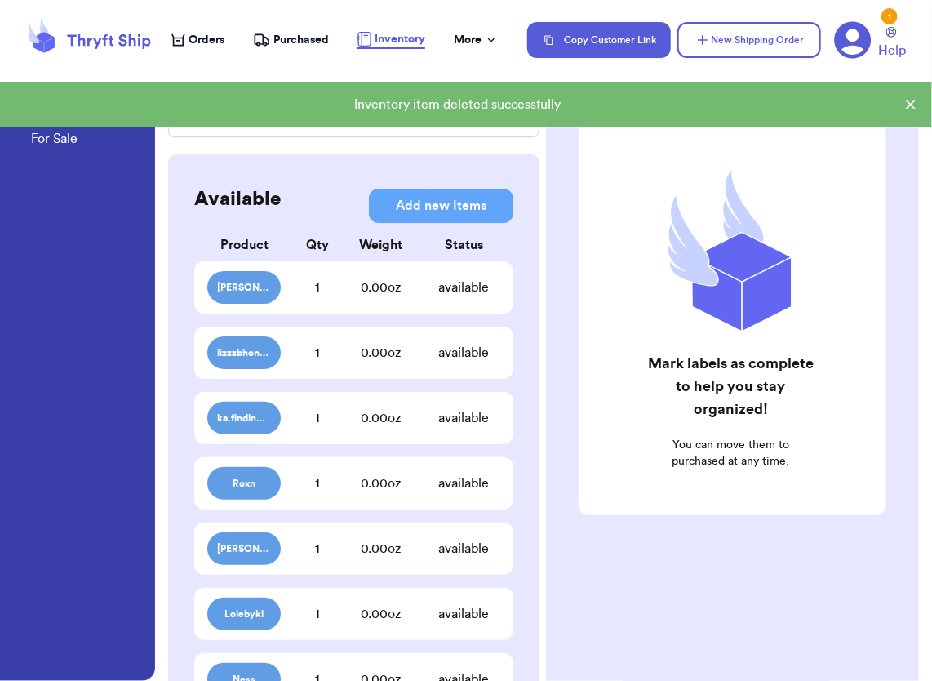
click at [288, 33] on span "Purchased" at bounding box center [302, 40] width 56 height 16
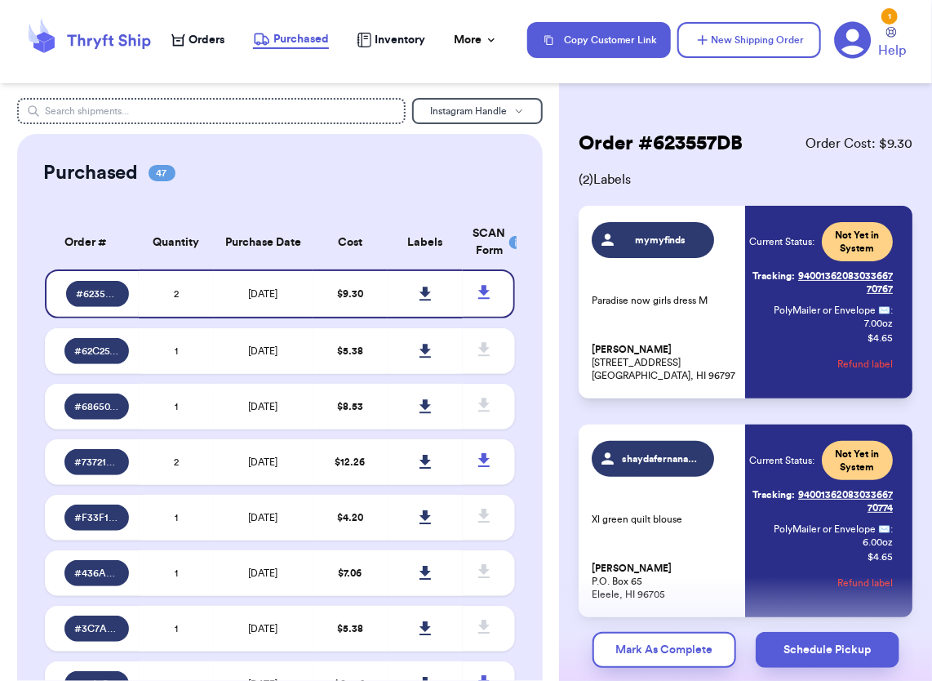
click at [223, 41] on span "Orders" at bounding box center [207, 40] width 36 height 16
